Goal: Navigation & Orientation: Find specific page/section

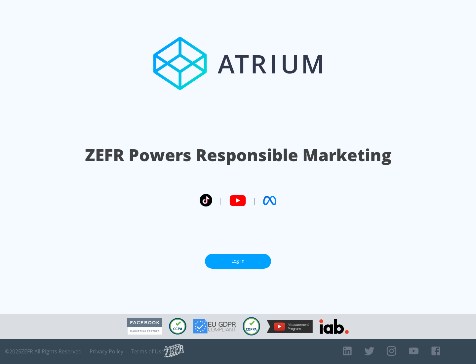
click at [238, 258] on link "Log In" at bounding box center [238, 261] width 66 height 15
